Goal: Navigation & Orientation: Understand site structure

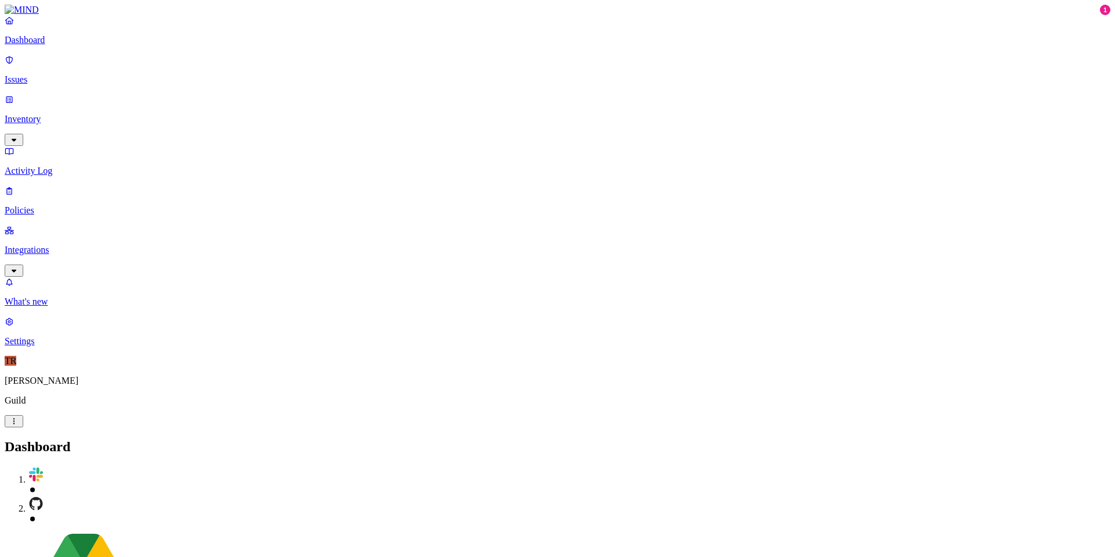
click at [42, 74] on p "Issues" at bounding box center [558, 79] width 1106 height 10
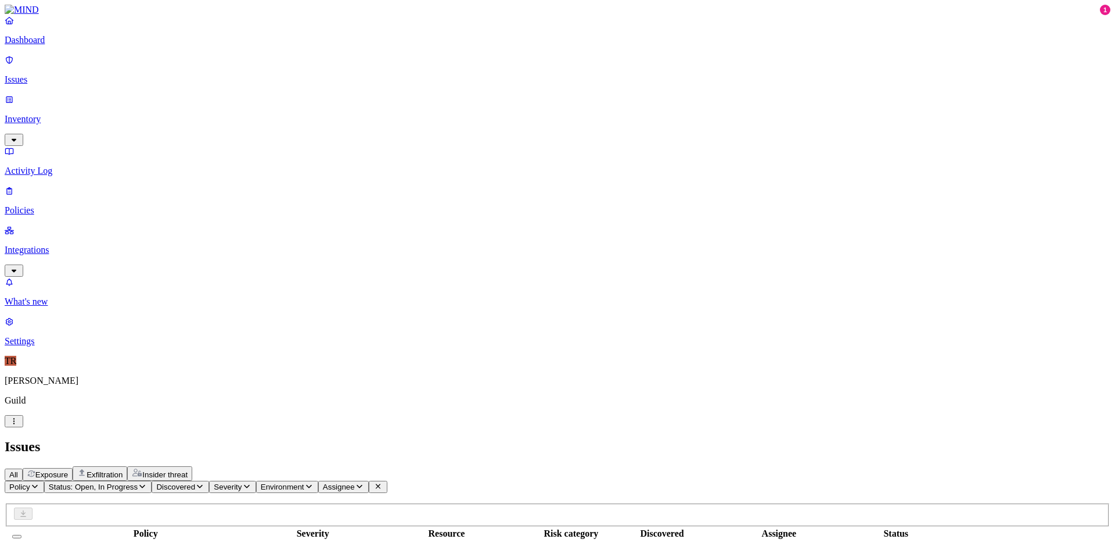
click at [53, 114] on p "Inventory" at bounding box center [558, 119] width 1106 height 10
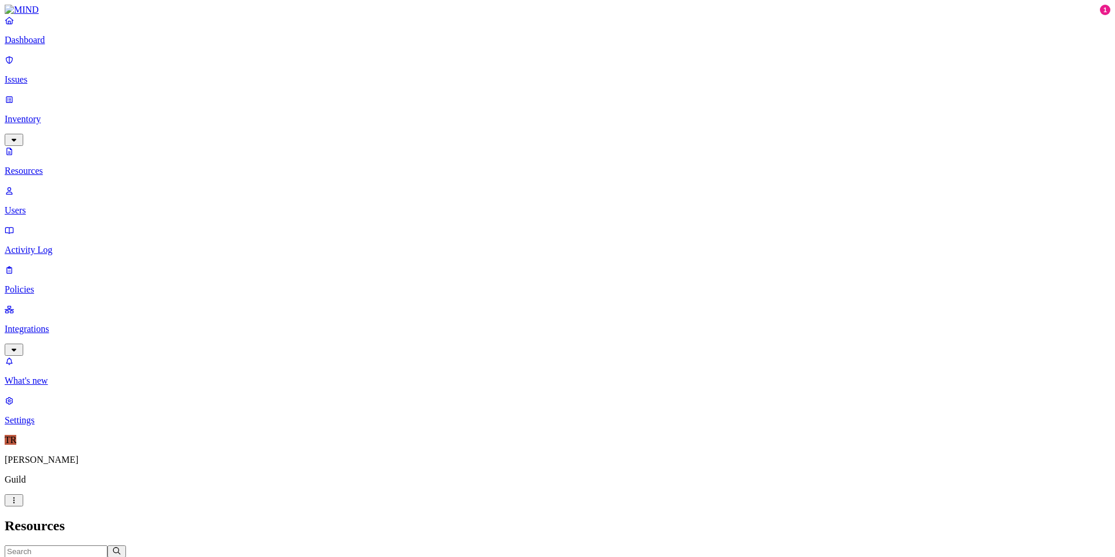
click at [50, 166] on p "Resources" at bounding box center [558, 171] width 1106 height 10
click at [51, 205] on p "Users" at bounding box center [558, 210] width 1106 height 10
click at [75, 324] on p "Integrations" at bounding box center [558, 329] width 1106 height 10
click at [66, 336] on p "Endpoints" at bounding box center [558, 341] width 1106 height 10
